Goal: Task Accomplishment & Management: Use online tool/utility

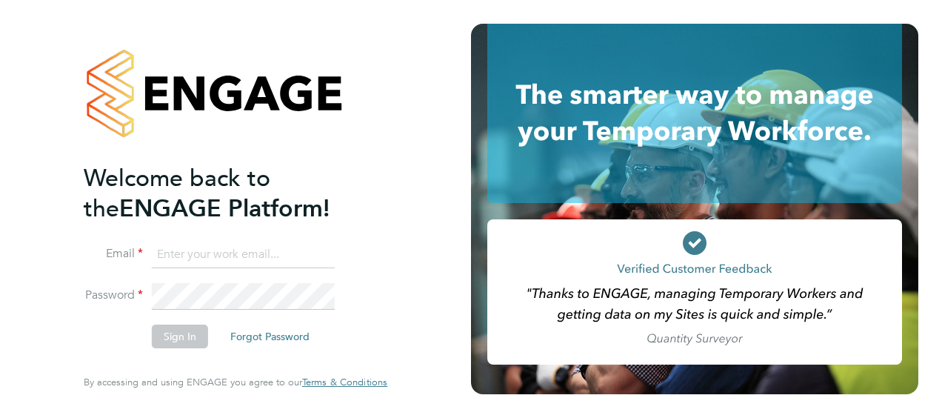
type input "simon.harris1@justice.gov.uk"
click at [189, 333] on button "Sign In" at bounding box center [180, 336] width 56 height 24
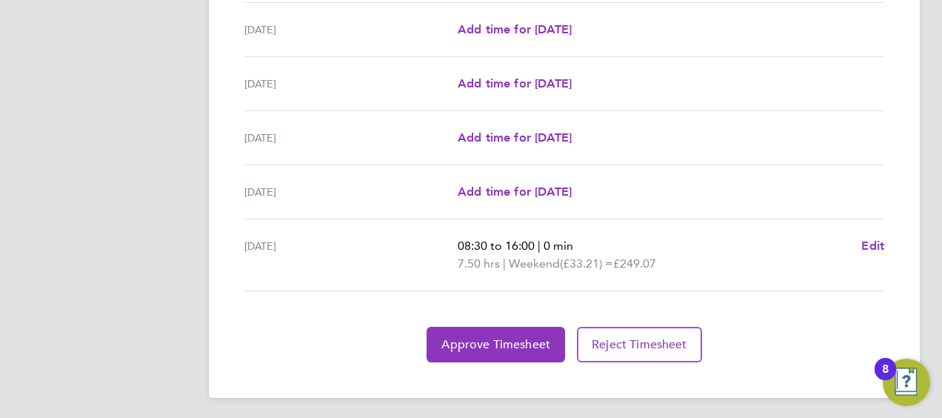
scroll to position [578, 0]
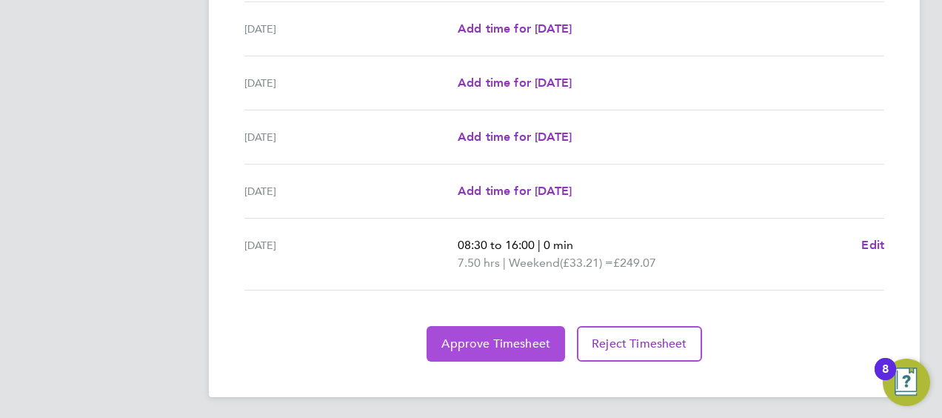
click at [485, 330] on button "Approve Timesheet" at bounding box center [496, 344] width 138 height 36
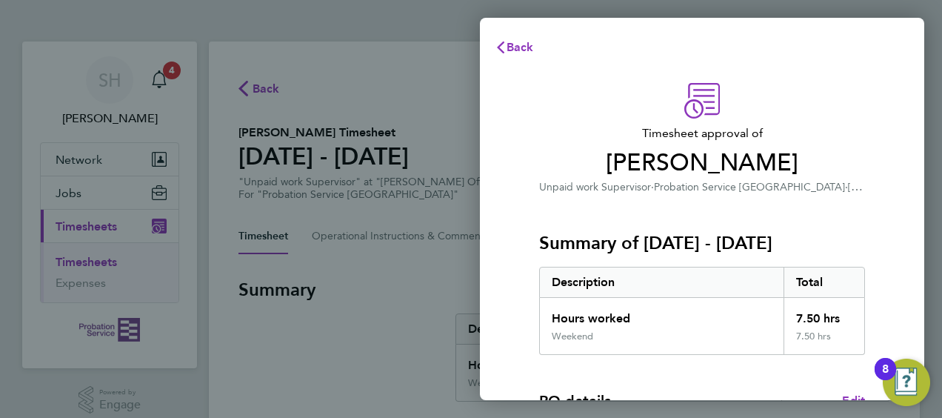
click at [674, 308] on div "Hours worked" at bounding box center [662, 314] width 244 height 33
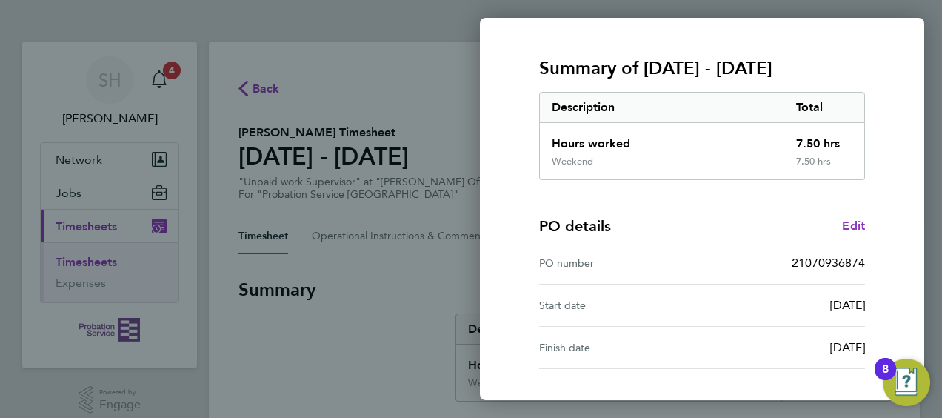
scroll to position [290, 0]
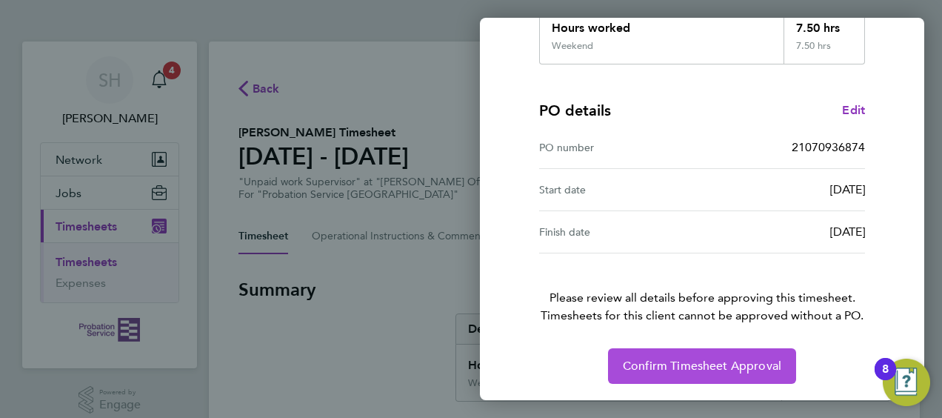
click at [692, 360] on span "Confirm Timesheet Approval" at bounding box center [702, 365] width 158 height 15
